Goal: Understand process/instructions

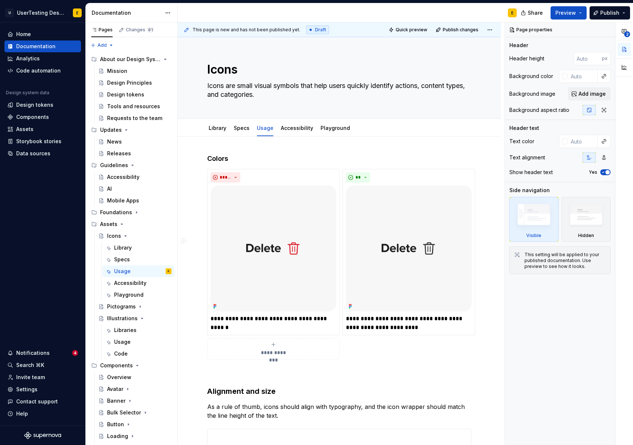
scroll to position [961, 0]
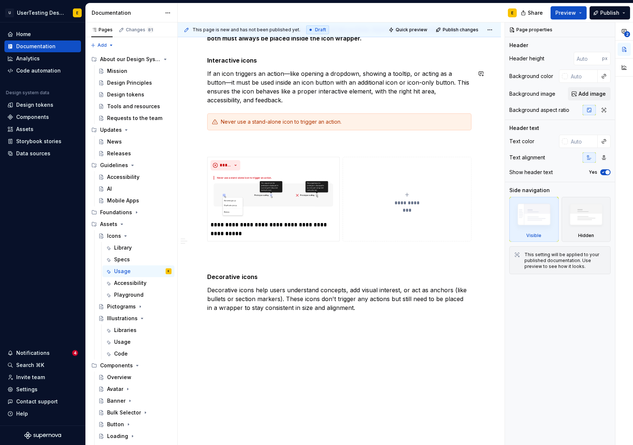
type textarea "*"
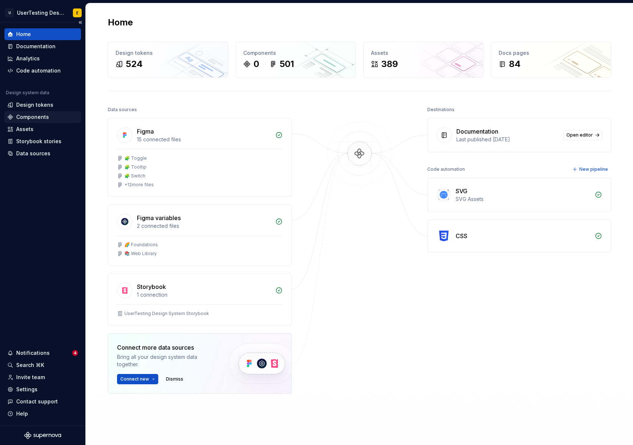
click at [26, 117] on div "Components" at bounding box center [32, 116] width 33 height 7
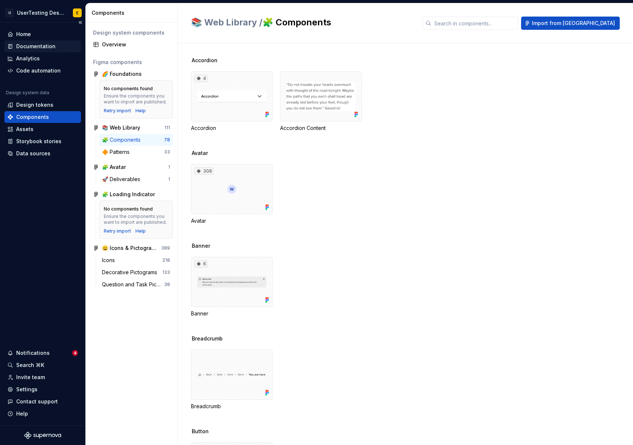
click at [46, 47] on div "Documentation" at bounding box center [35, 46] width 39 height 7
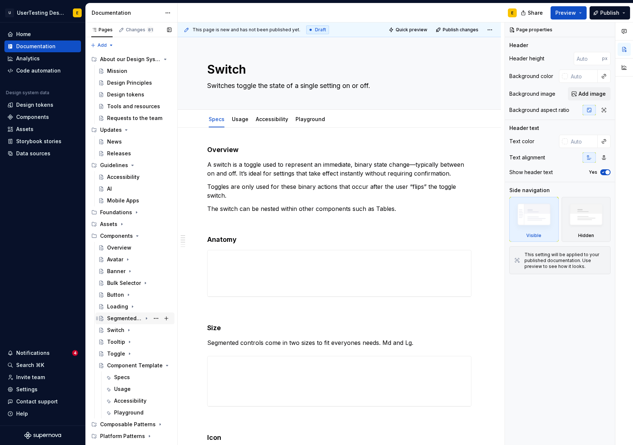
scroll to position [7, 0]
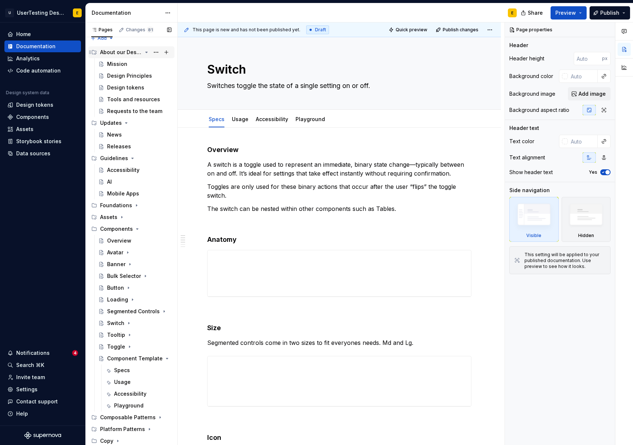
click at [146, 52] on icon "Page tree" at bounding box center [147, 52] width 2 height 1
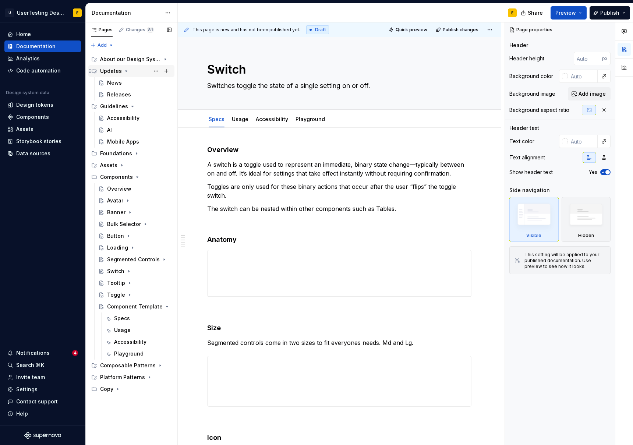
click at [124, 71] on icon "Page tree" at bounding box center [126, 71] width 6 height 6
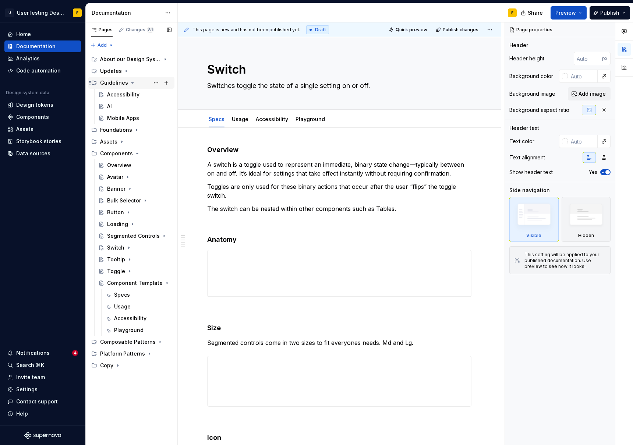
click at [130, 84] on icon "Page tree" at bounding box center [133, 83] width 6 height 6
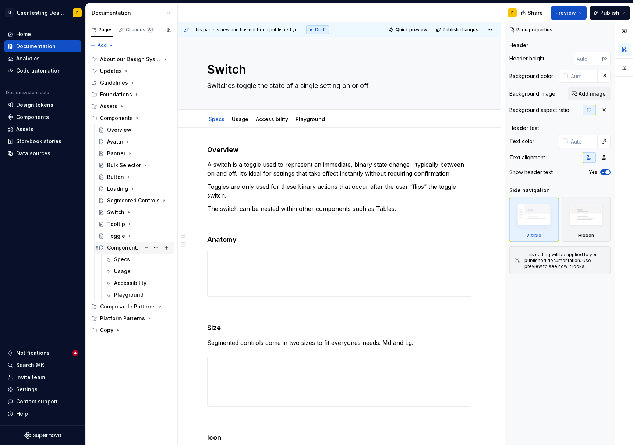
click at [146, 248] on icon "Page tree" at bounding box center [147, 247] width 2 height 1
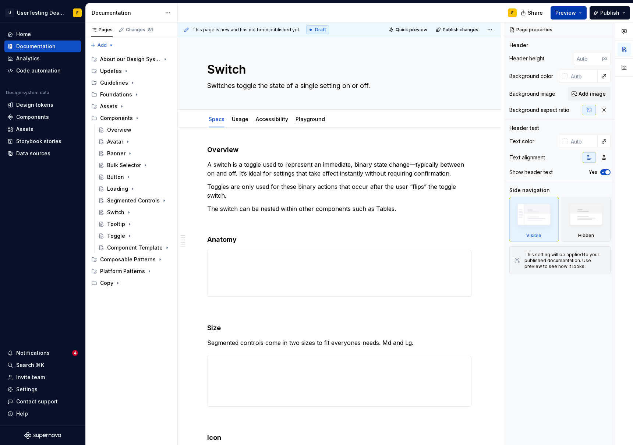
click at [576, 15] on span "Preview" at bounding box center [565, 12] width 21 height 7
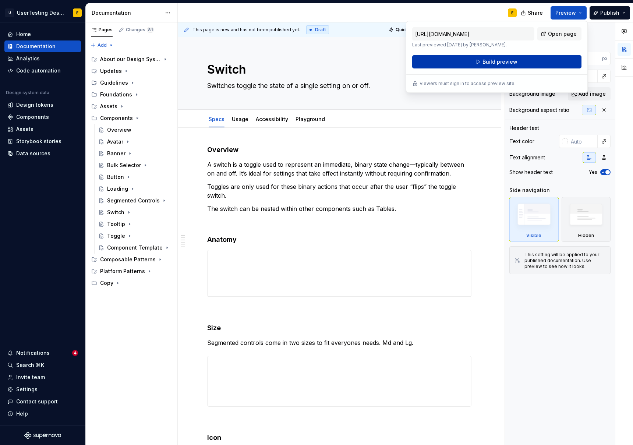
click at [499, 63] on span "Build preview" at bounding box center [500, 61] width 35 height 7
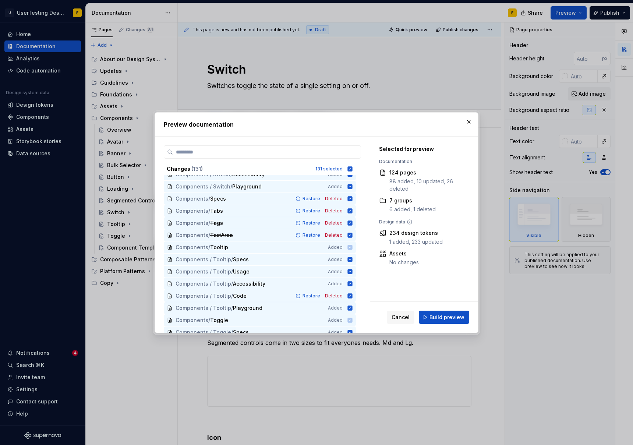
scroll to position [1435, 0]
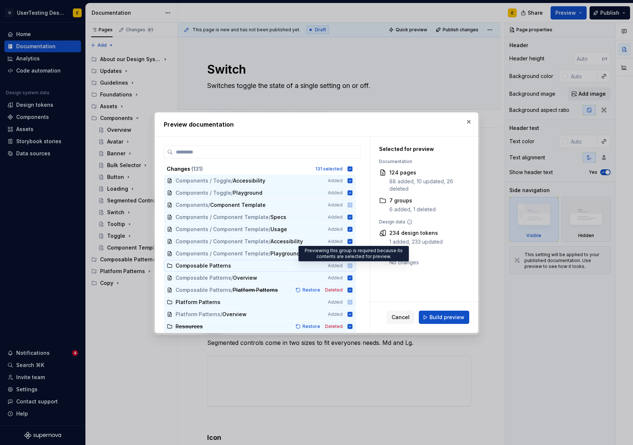
click at [353, 266] on icon at bounding box center [350, 265] width 5 height 5
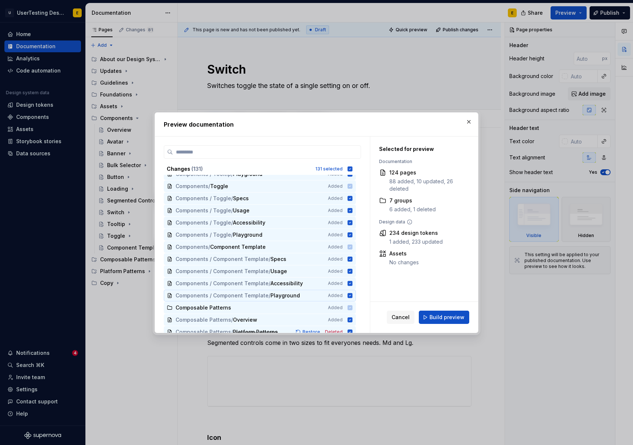
scroll to position [1391, 0]
click at [353, 249] on icon at bounding box center [350, 248] width 5 height 5
click at [460, 316] on span "Build preview" at bounding box center [447, 317] width 35 height 7
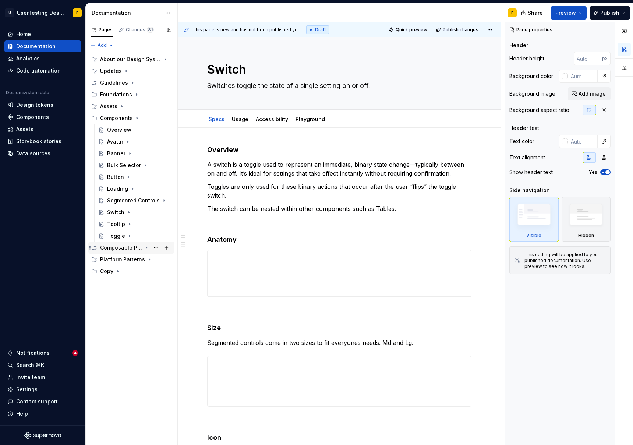
click at [147, 248] on icon "Page tree" at bounding box center [147, 248] width 6 height 6
click at [572, 15] on span "Preview" at bounding box center [565, 12] width 21 height 7
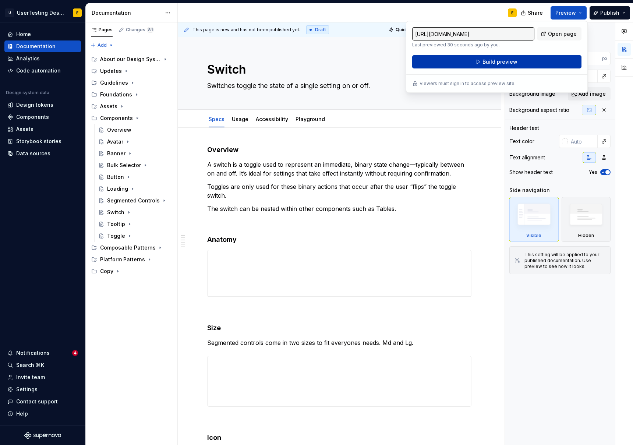
click at [504, 64] on span "Build preview" at bounding box center [500, 61] width 35 height 7
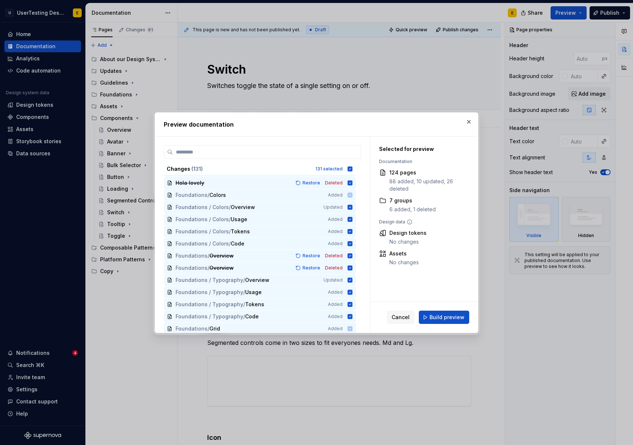
scroll to position [138, 0]
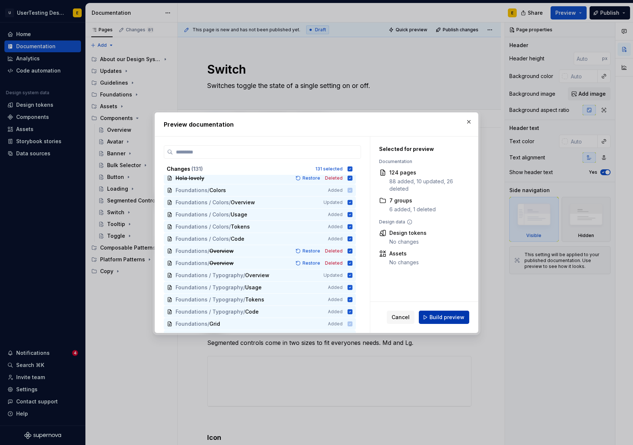
click at [462, 320] on span "Build preview" at bounding box center [447, 317] width 35 height 7
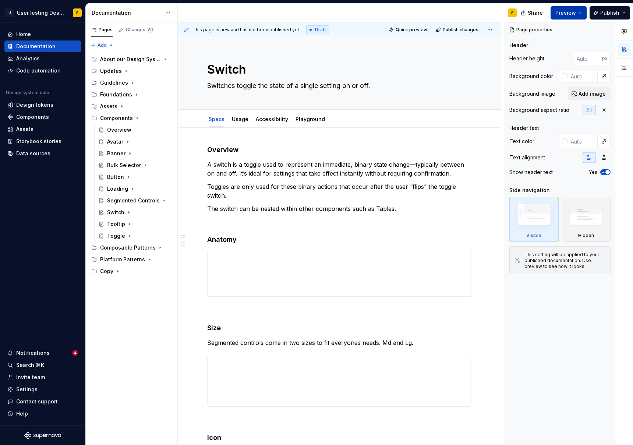
click at [580, 14] on button "Preview" at bounding box center [569, 12] width 36 height 13
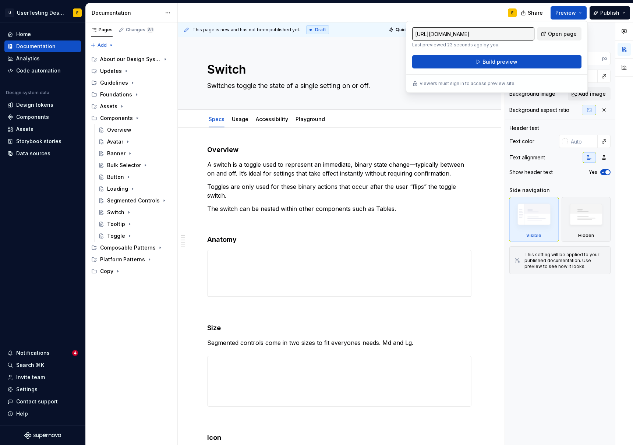
click at [562, 33] on span "Open page" at bounding box center [562, 33] width 29 height 7
click at [452, 10] on div "E" at bounding box center [350, 12] width 345 height 19
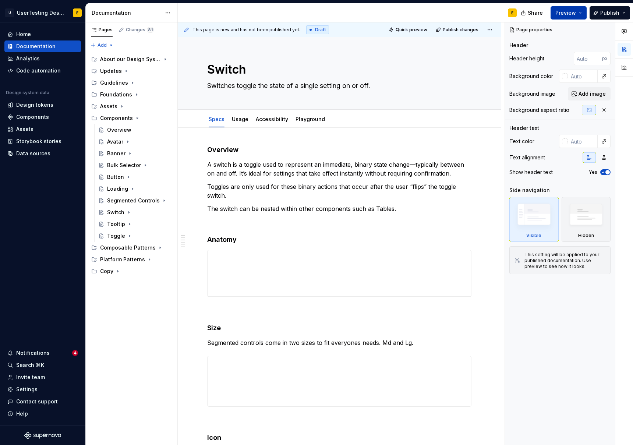
click at [578, 12] on button "Preview" at bounding box center [569, 12] width 36 height 13
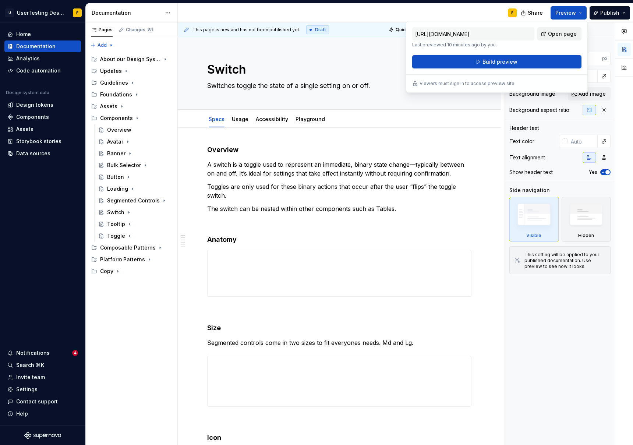
click at [567, 32] on span "Open page" at bounding box center [562, 33] width 29 height 7
type textarea "*"
